Goal: Find specific page/section: Find specific page/section

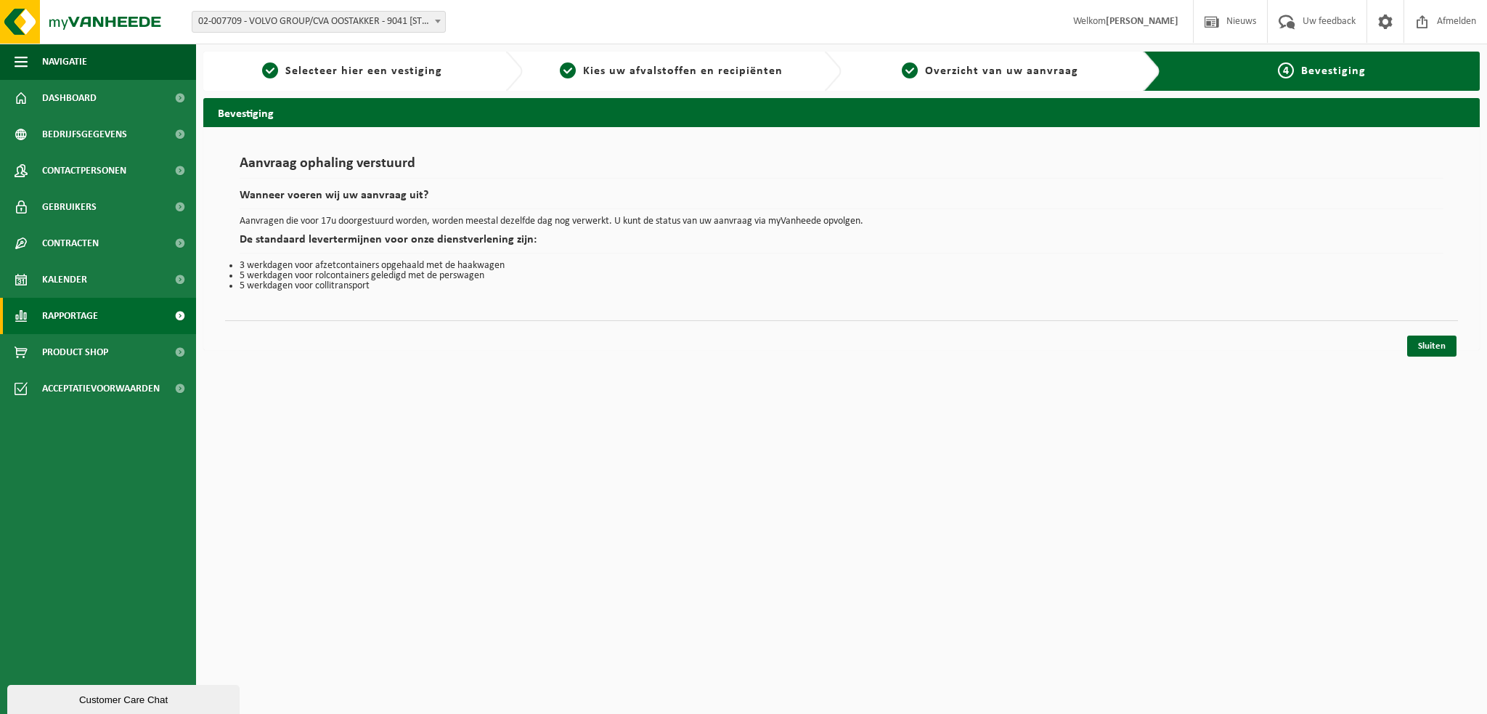
click at [82, 312] on span "Rapportage" at bounding box center [70, 316] width 56 height 36
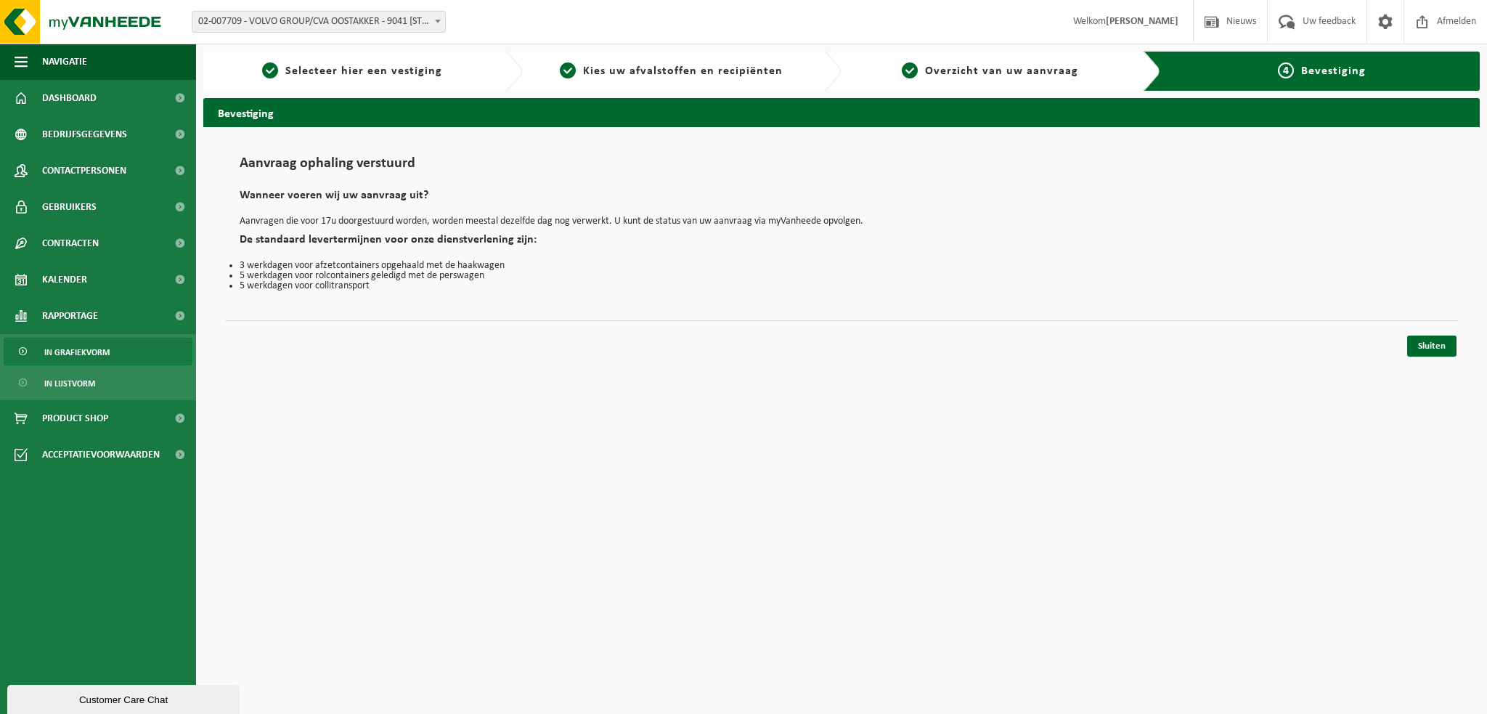
click at [88, 352] on span "In grafiekvorm" at bounding box center [76, 352] width 65 height 28
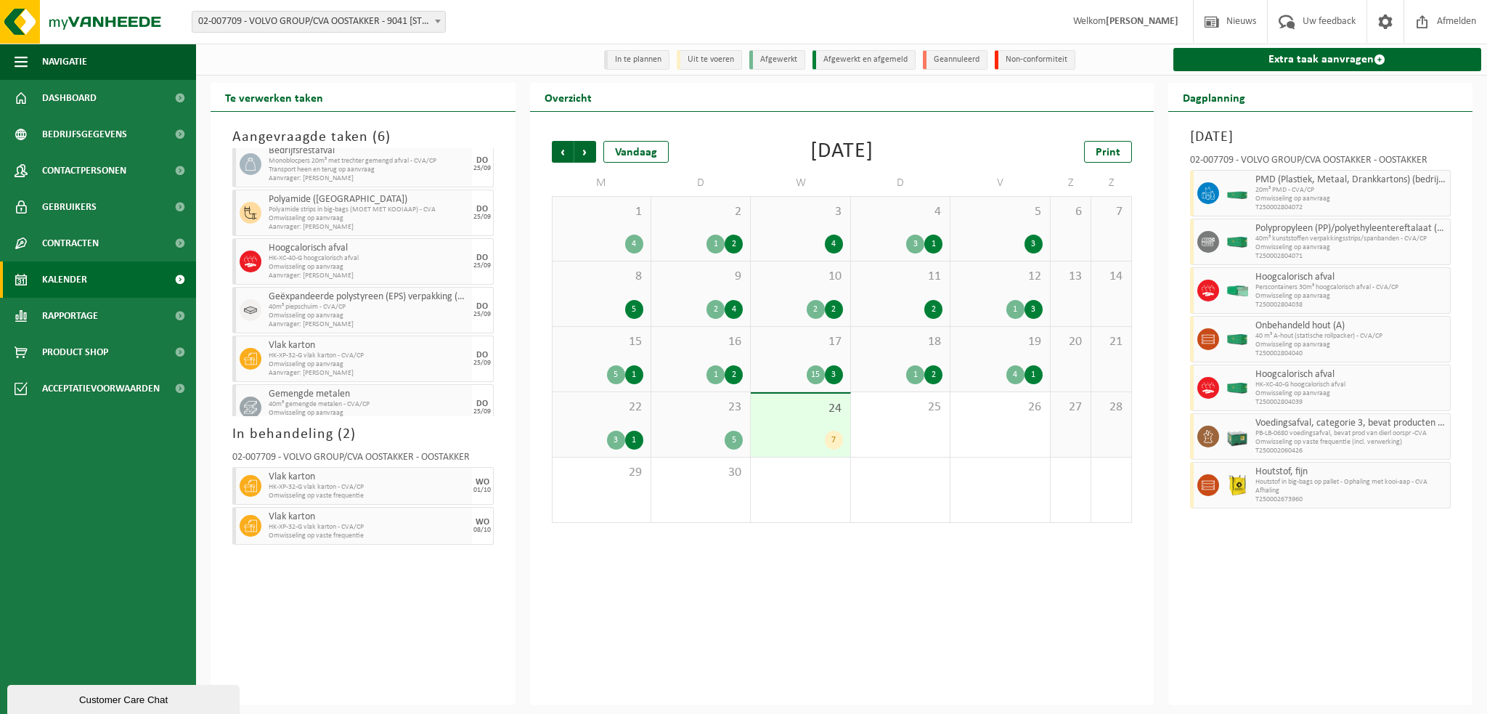
scroll to position [44, 0]
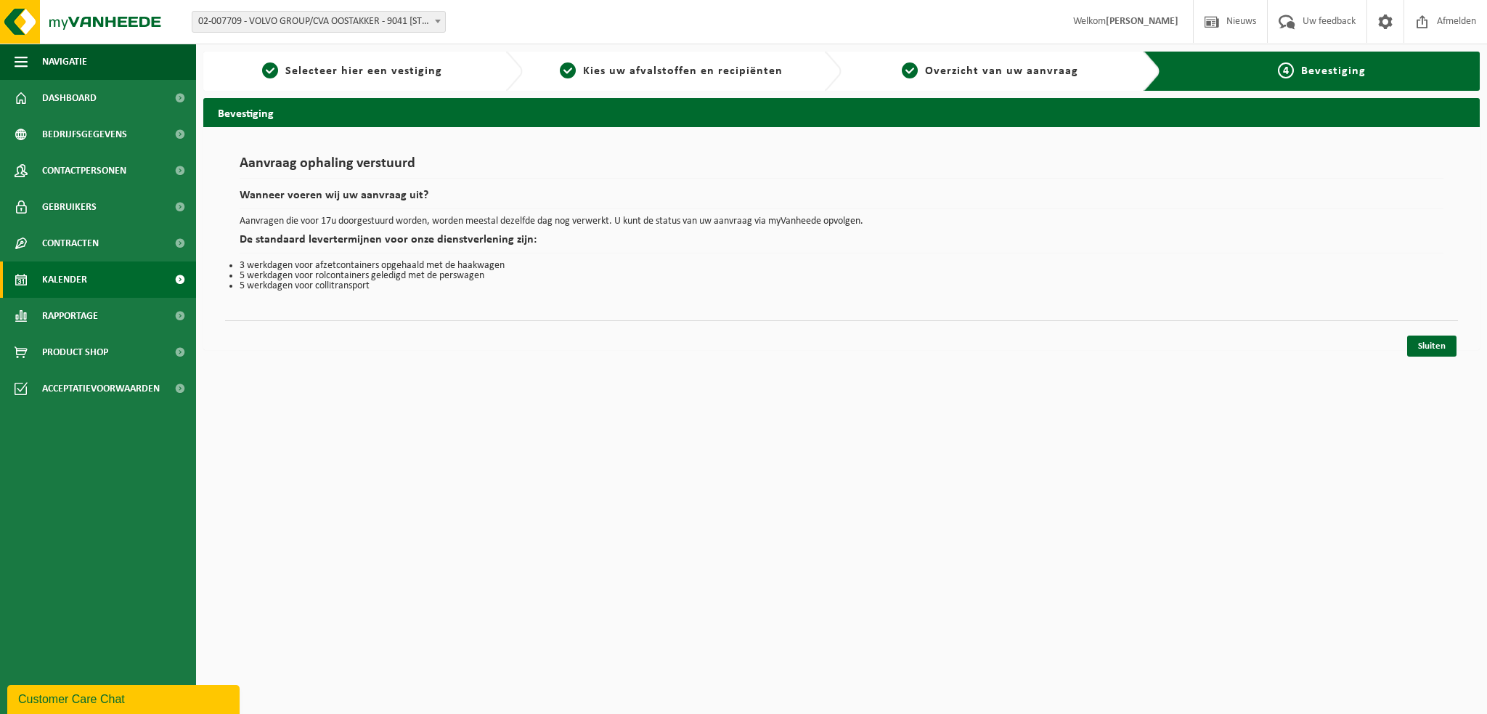
drag, startPoint x: 576, startPoint y: 12, endPoint x: 83, endPoint y: 275, distance: 559.0
click at [83, 275] on span "Kalender" at bounding box center [64, 279] width 45 height 36
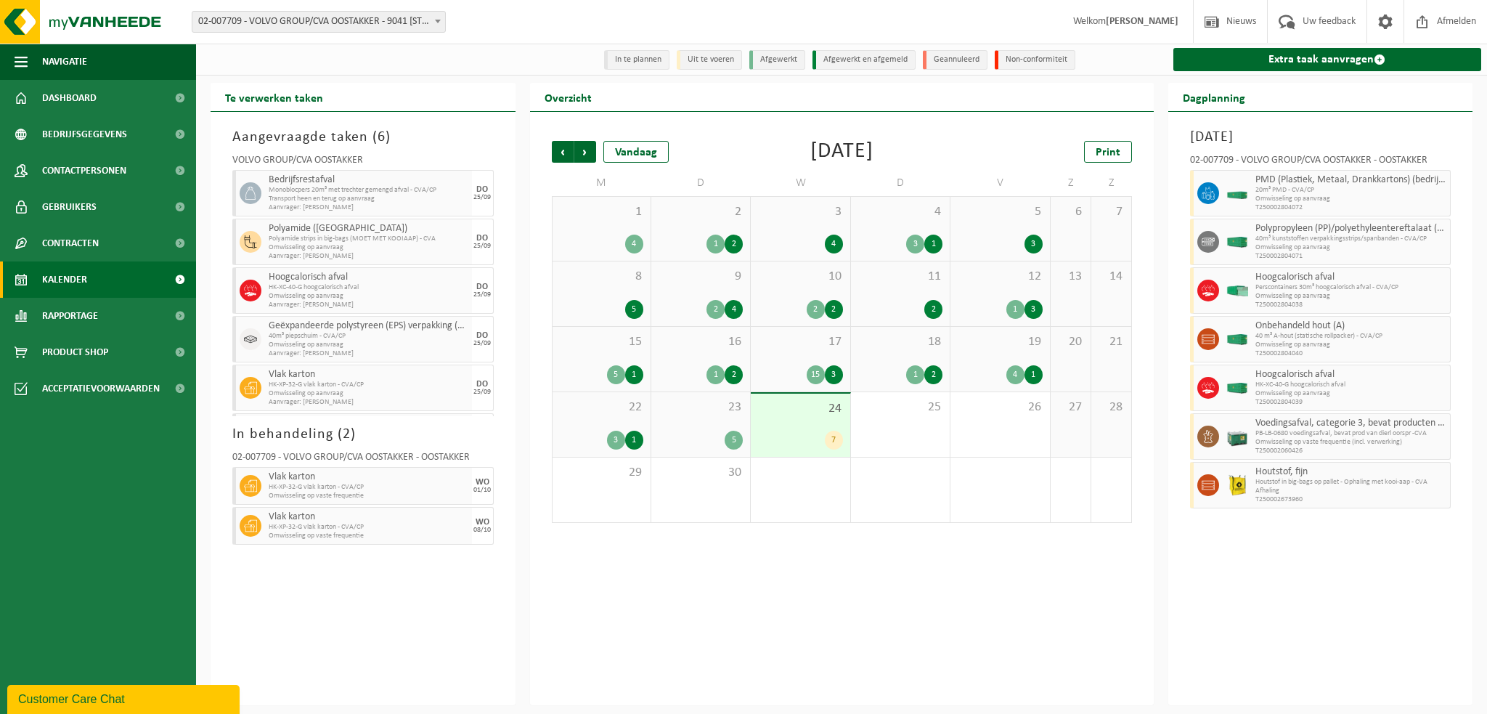
click at [435, 21] on b at bounding box center [438, 22] width 6 height 4
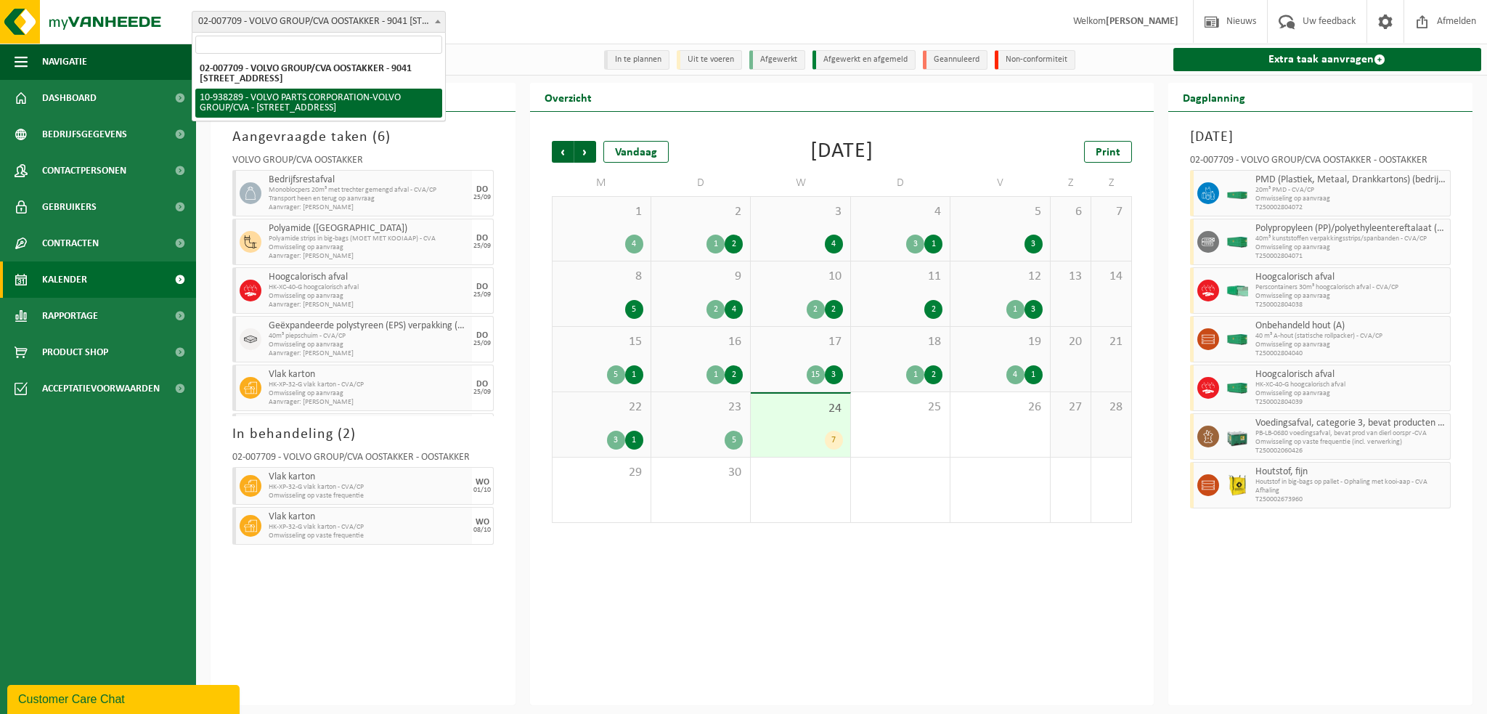
select select "140938"
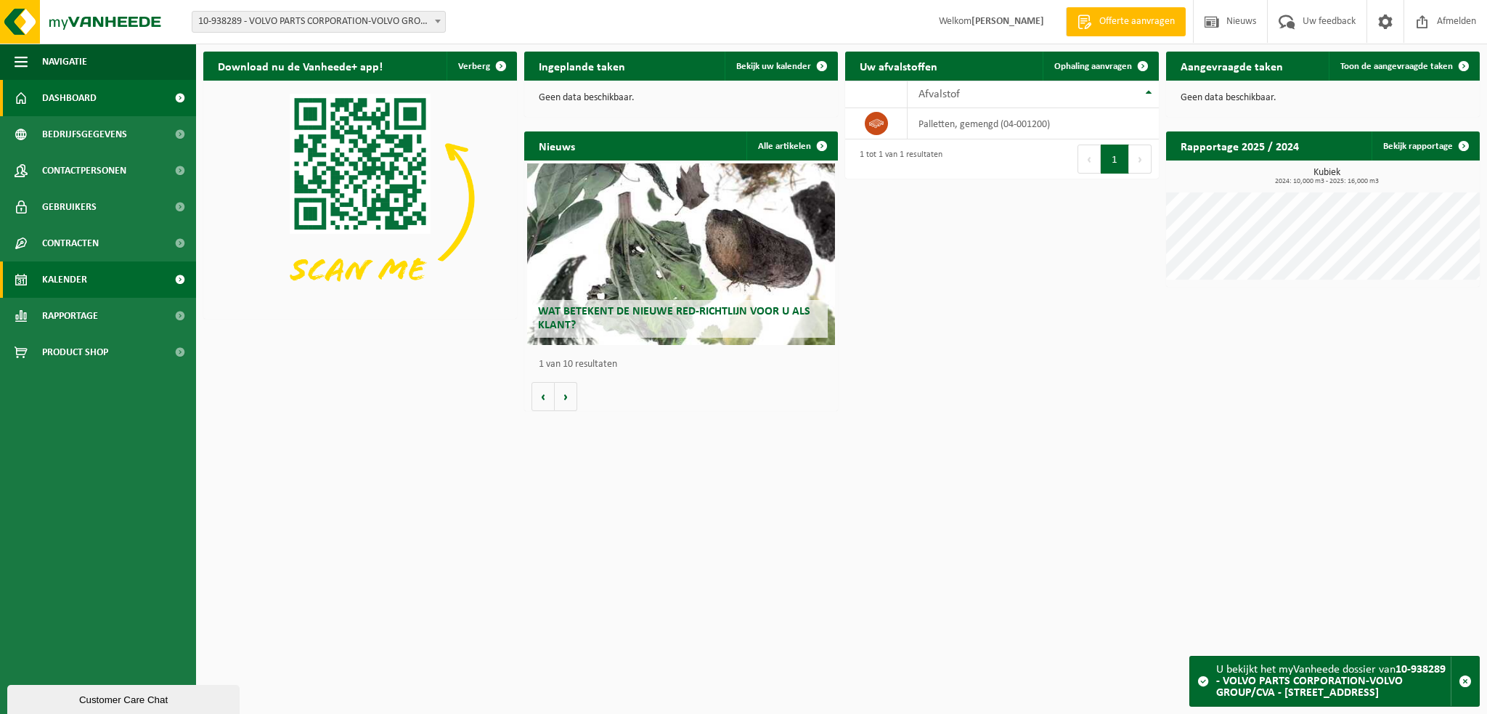
click at [65, 277] on span "Kalender" at bounding box center [64, 279] width 45 height 36
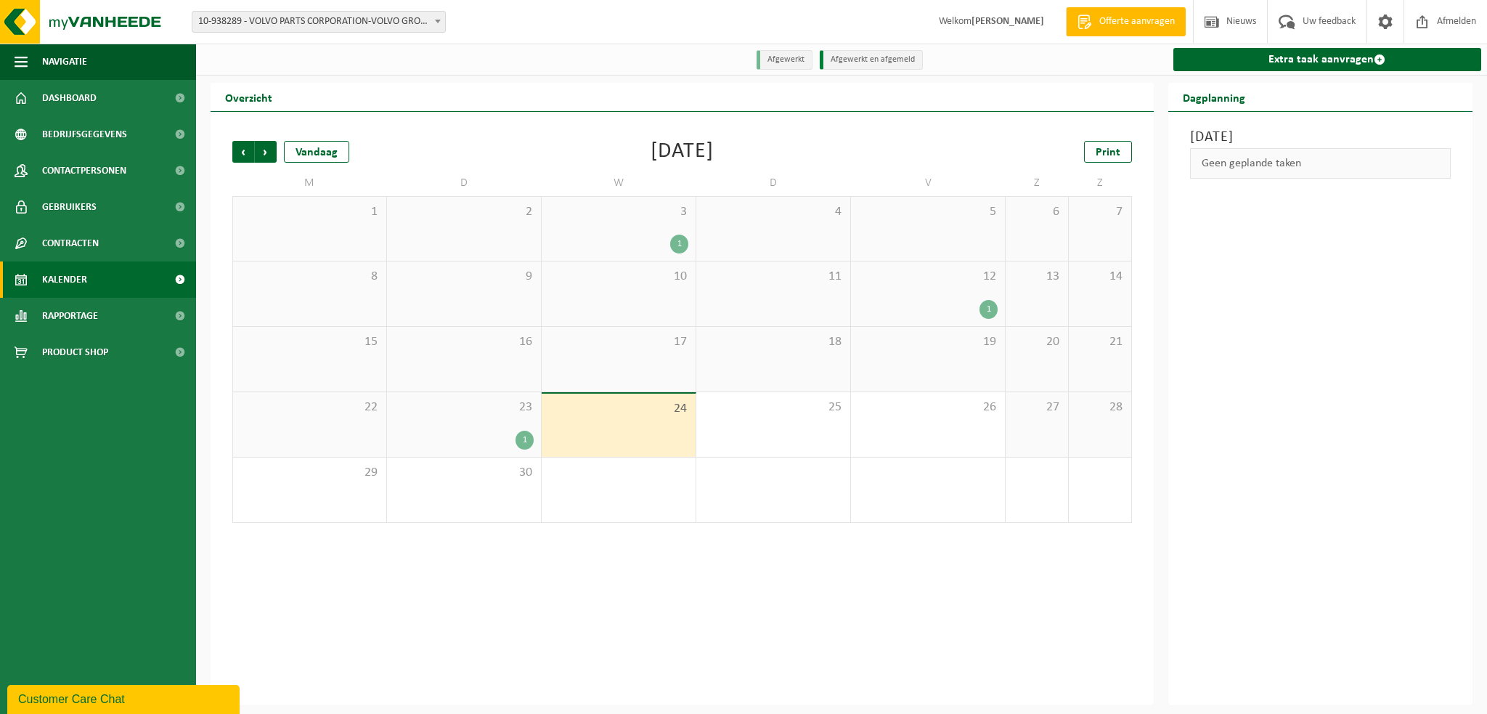
click at [463, 441] on div "1" at bounding box center [463, 440] width 139 height 19
